Goal: Navigation & Orientation: Find specific page/section

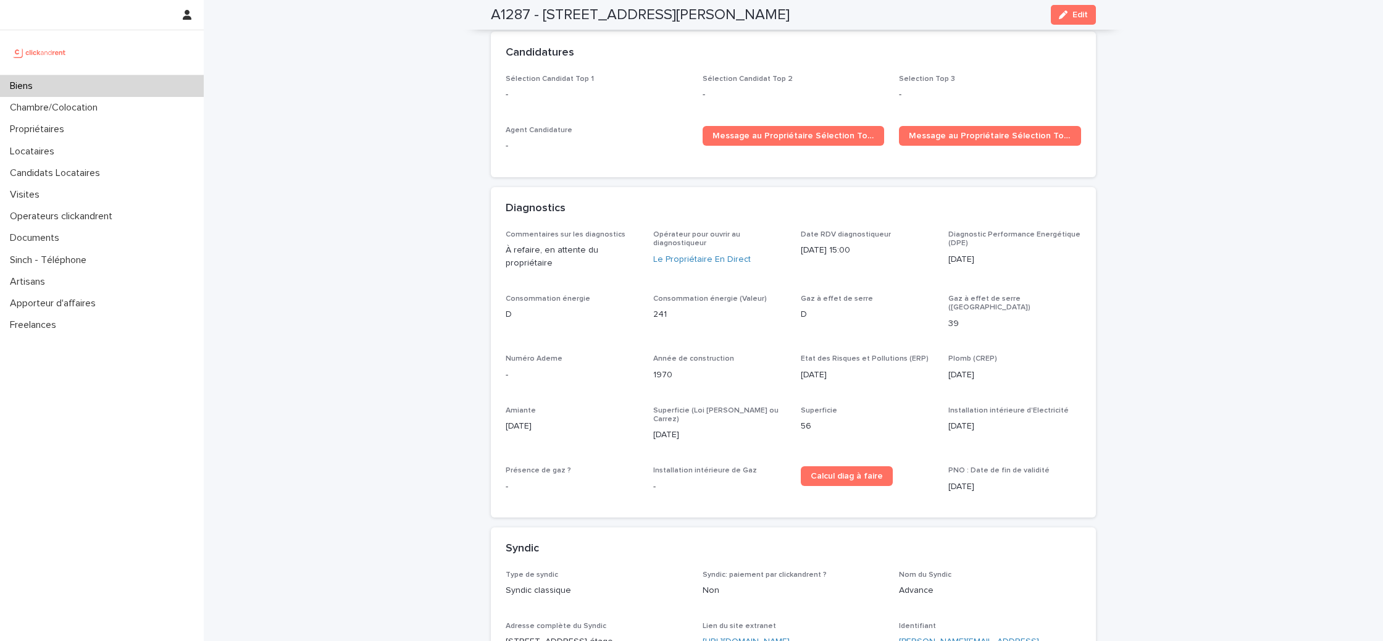
click at [827, 295] on span "Gaz à effet de serre" at bounding box center [837, 298] width 72 height 7
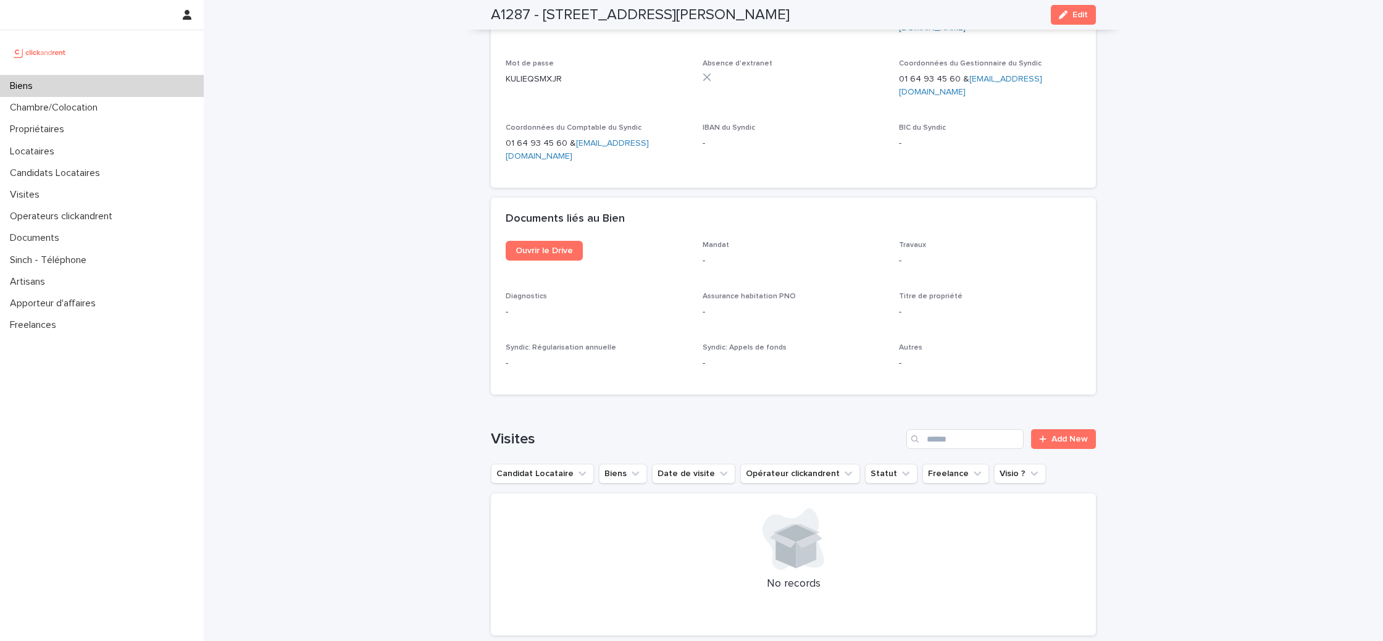
scroll to position [4454, 0]
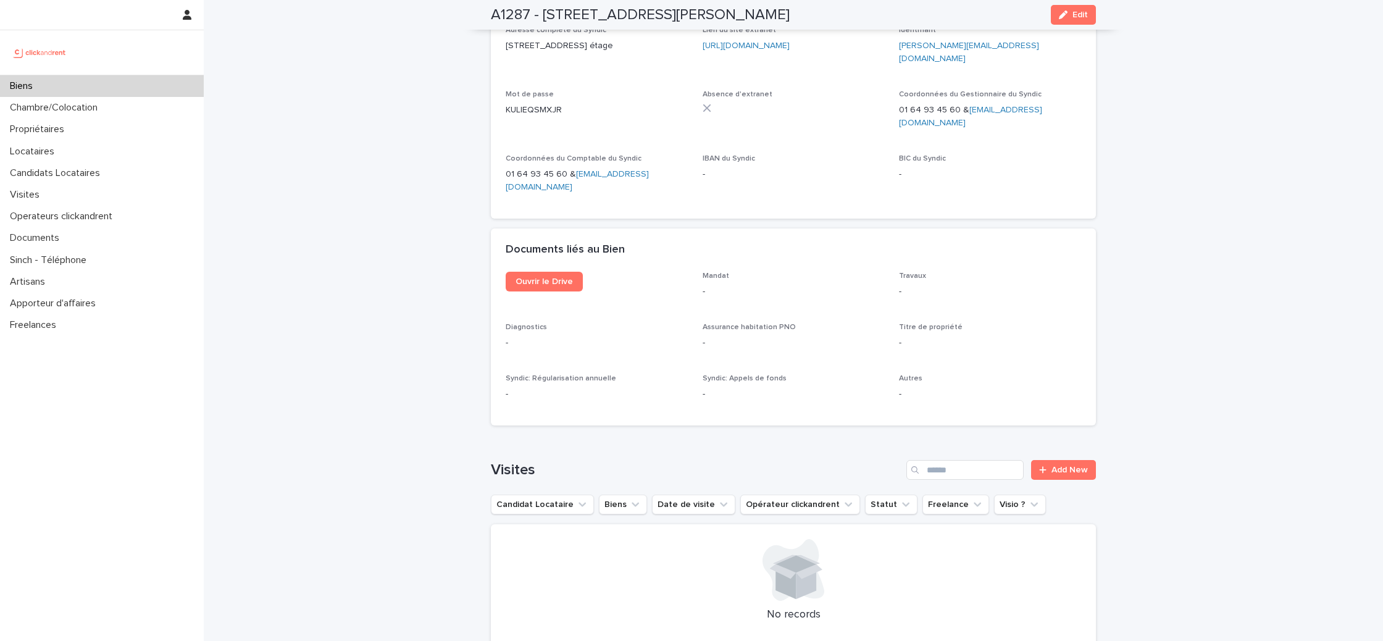
click at [558, 272] on div "Ouvrir le Drive" at bounding box center [597, 287] width 182 height 30
click at [547, 277] on span "Ouvrir le Drive" at bounding box center [544, 281] width 57 height 9
